Goal: Check status: Check status

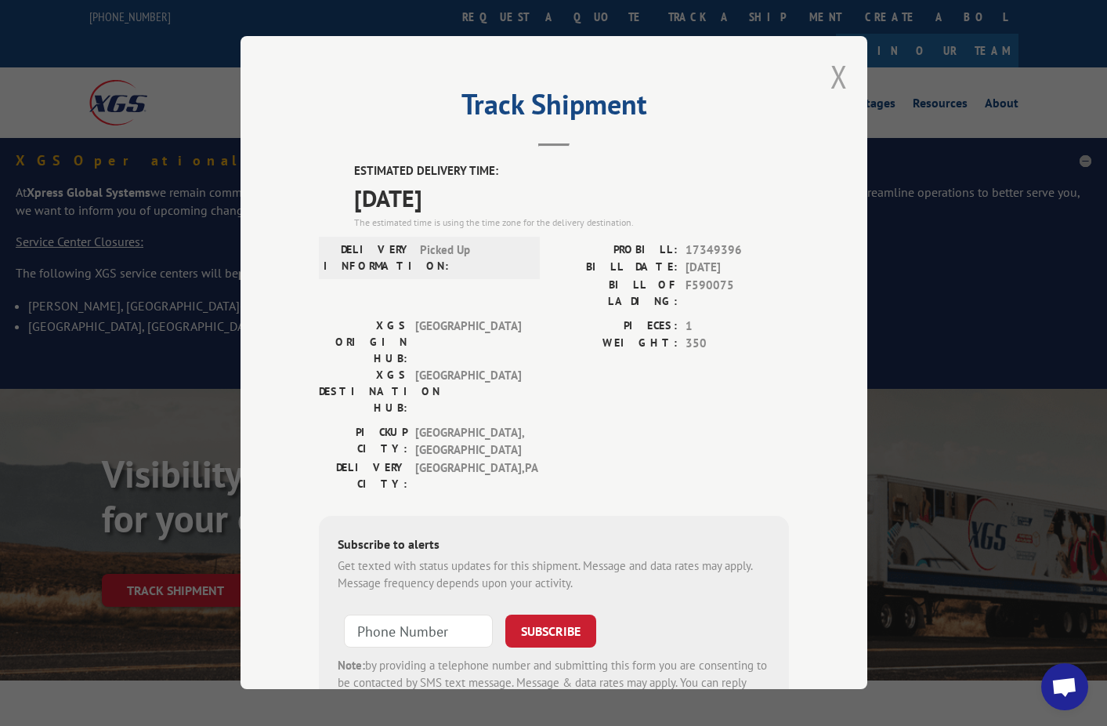
click at [841, 84] on button "Close modal" at bounding box center [839, 77] width 17 height 42
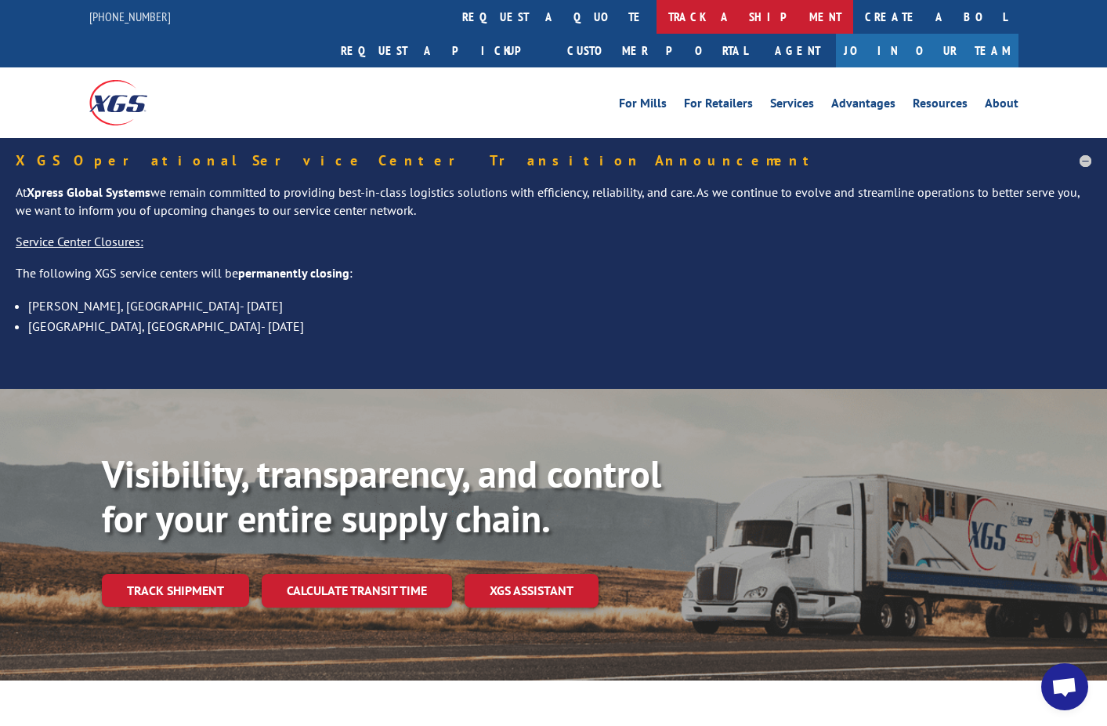
click at [657, 22] on link "track a shipment" at bounding box center [755, 17] width 197 height 34
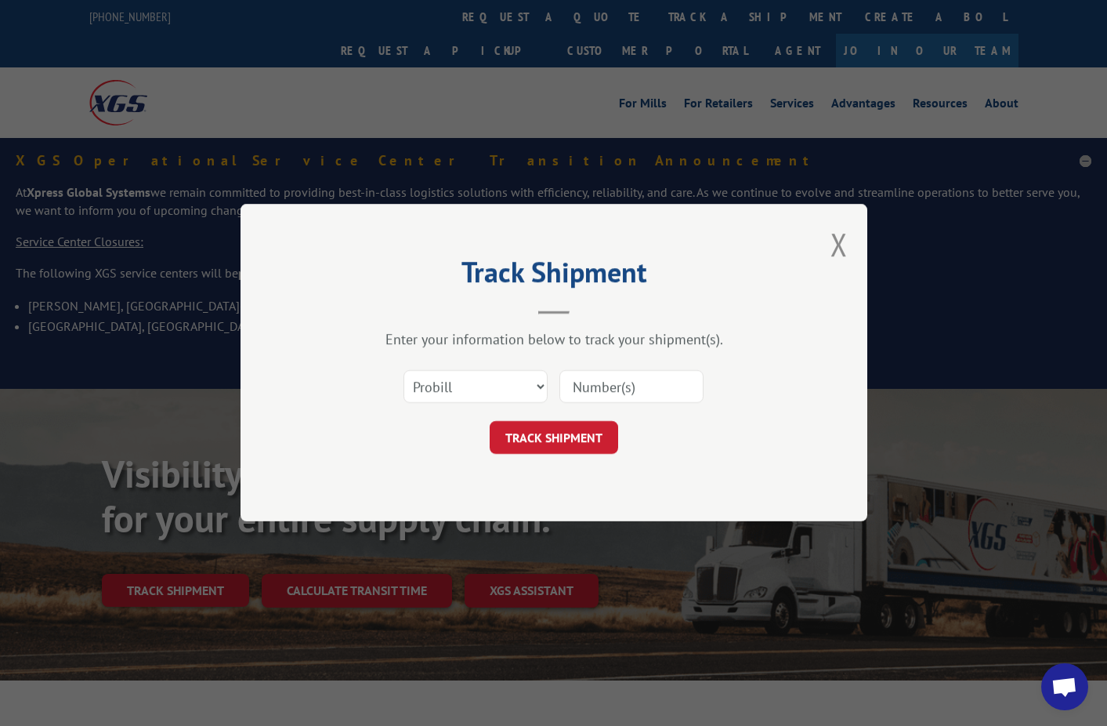
click at [589, 386] on input at bounding box center [632, 387] width 144 height 33
paste input "17349376"
type input "17349376"
click at [580, 429] on button "TRACK SHIPMENT" at bounding box center [554, 438] width 129 height 33
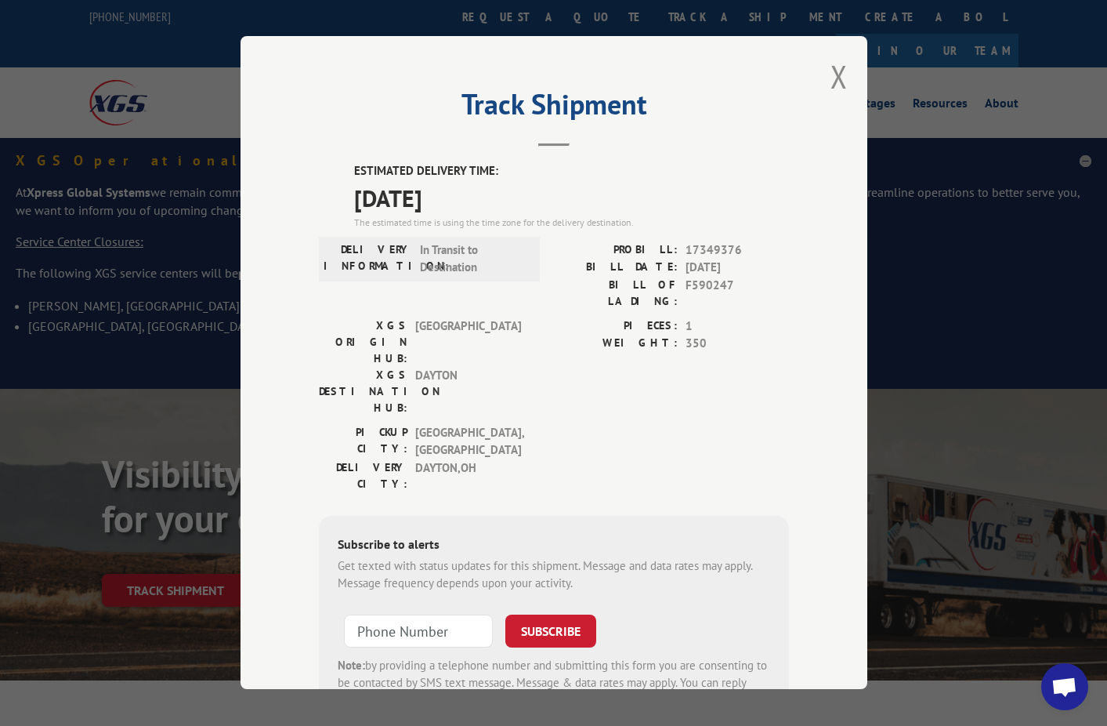
click at [831, 86] on button "Close modal" at bounding box center [839, 77] width 17 height 42
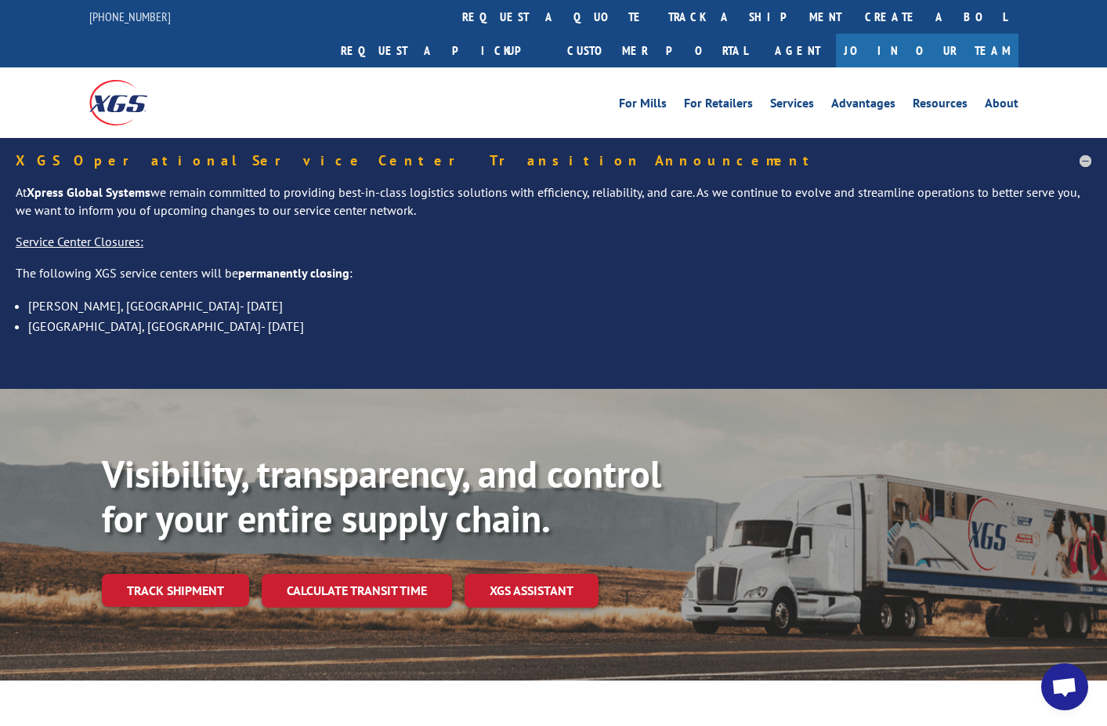
click at [657, 27] on link "track a shipment" at bounding box center [755, 17] width 197 height 34
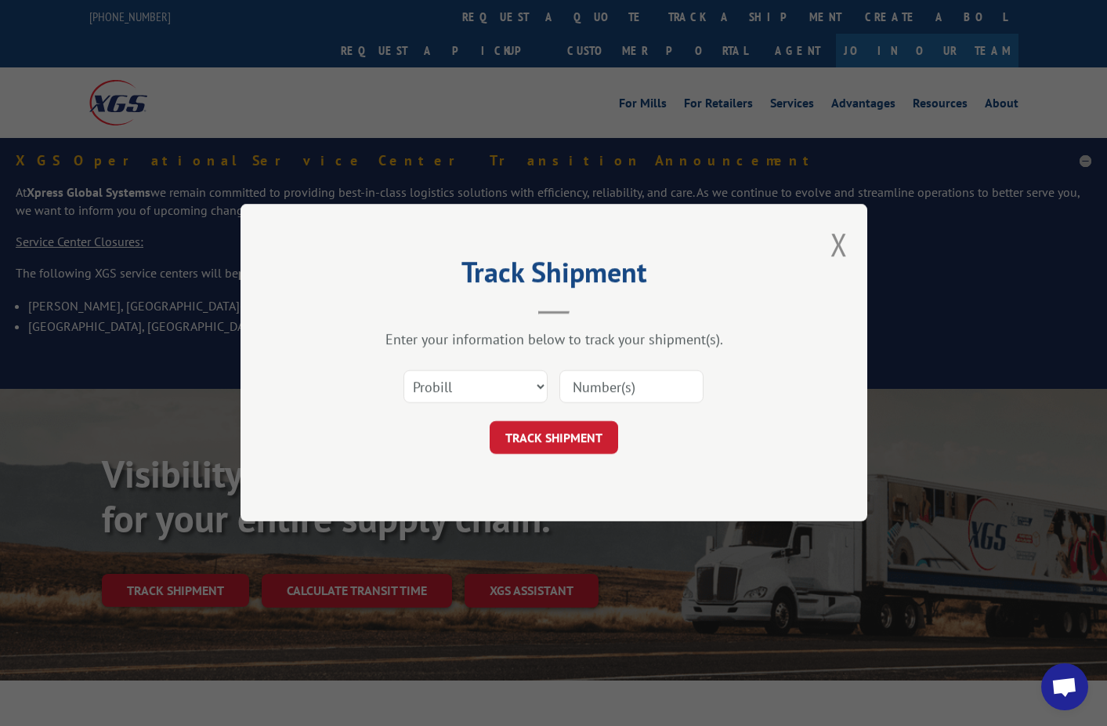
click at [609, 387] on input at bounding box center [632, 387] width 144 height 33
paste input "F590247"
type input "F590247"
click at [561, 431] on button "TRACK SHIPMENT" at bounding box center [554, 438] width 129 height 33
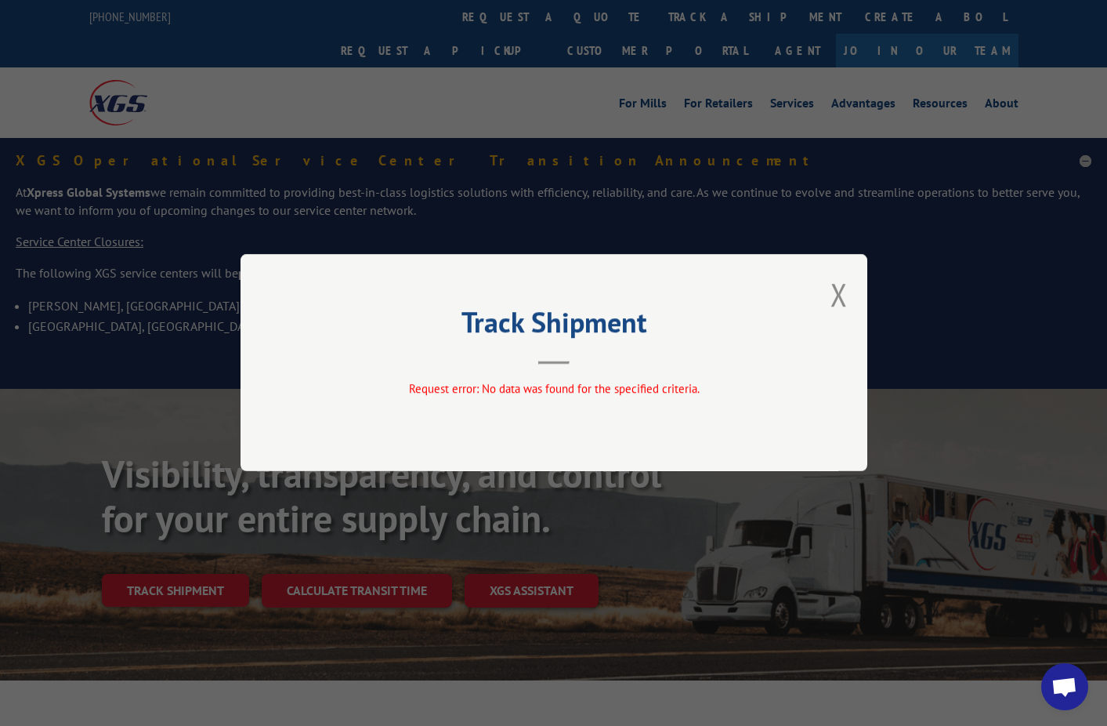
click at [556, 21] on div "Track Shipment Request error: No data was found for the specified criteria." at bounding box center [553, 363] width 1107 height 726
click at [505, 21] on div "Track Shipment Request error: No data was found for the specified criteria." at bounding box center [553, 363] width 1107 height 726
click at [833, 293] on button "Close modal" at bounding box center [839, 295] width 17 height 42
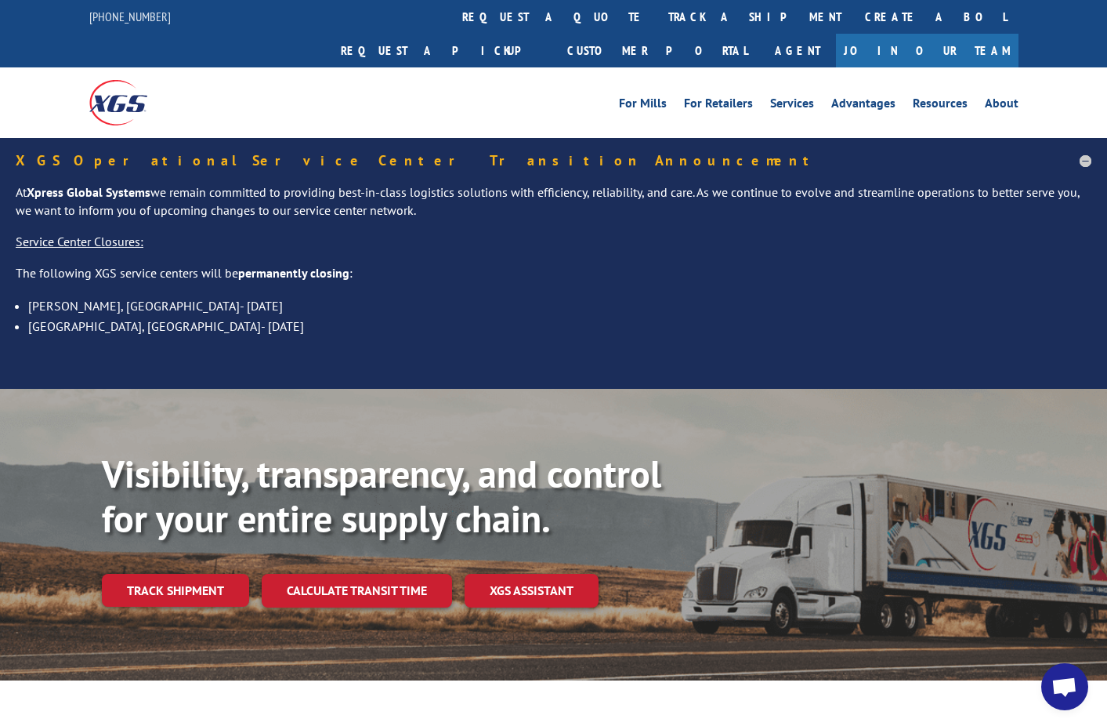
click at [657, 20] on link "track a shipment" at bounding box center [755, 17] width 197 height 34
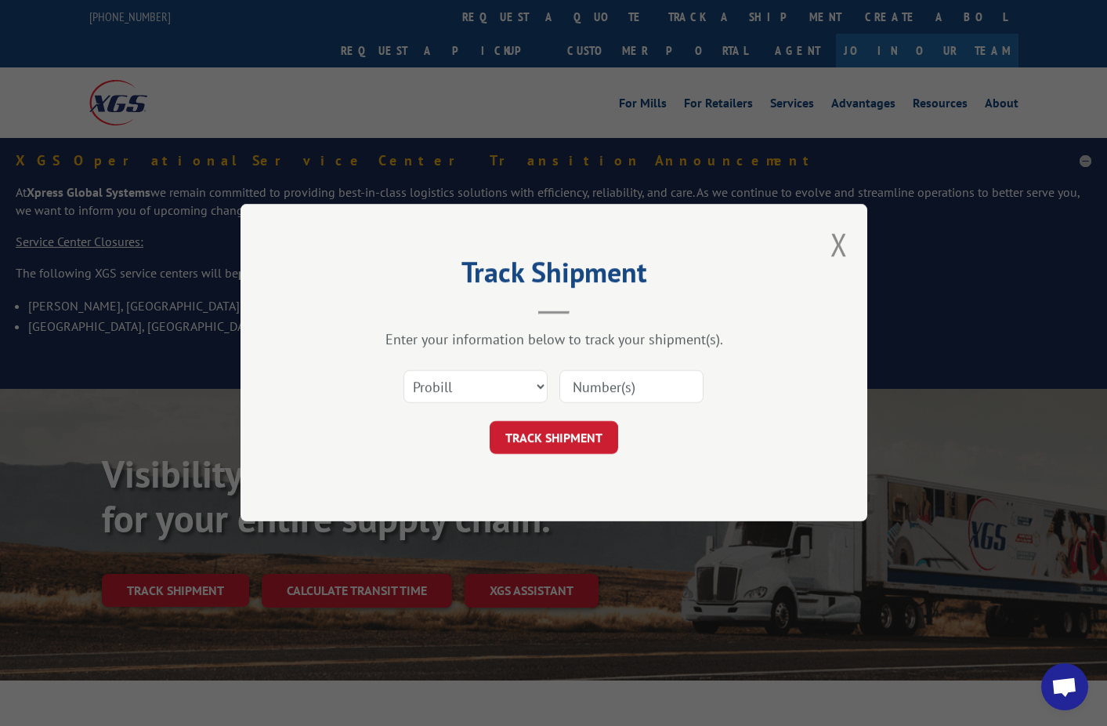
click at [598, 386] on input at bounding box center [632, 387] width 144 height 33
paste input "17349376"
type input "17349376"
click at [552, 434] on button "TRACK SHIPMENT" at bounding box center [554, 438] width 129 height 33
